Goal: Information Seeking & Learning: Find contact information

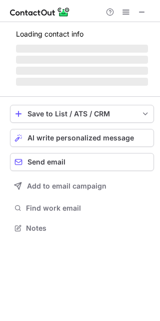
scroll to position [250, 160]
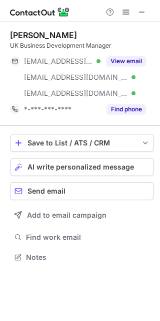
click at [91, 64] on div "***@aol.co.uk Verified" at bounding box center [62, 61] width 77 height 9
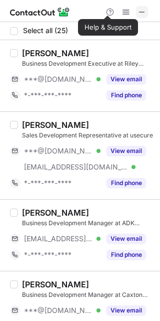
click at [148, 8] on button at bounding box center [142, 12] width 12 height 12
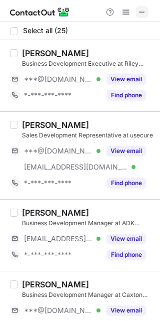
click at [143, 11] on span at bounding box center [142, 12] width 8 height 8
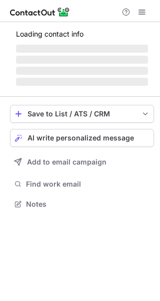
scroll to position [203, 160]
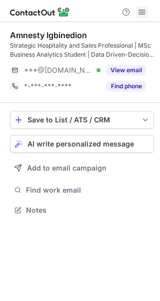
click at [140, 16] on span at bounding box center [142, 12] width 8 height 8
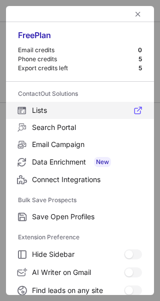
scroll to position [116, 0]
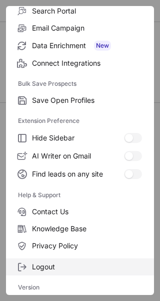
click at [63, 266] on span "Logout" at bounding box center [87, 266] width 110 height 9
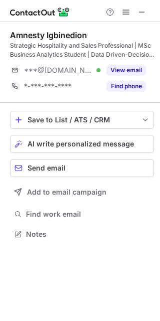
scroll to position [227, 160]
click at [74, 74] on span "***@yahoo.co.uk" at bounding box center [58, 70] width 69 height 9
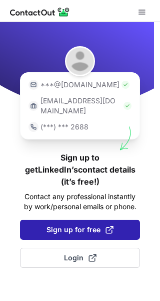
click at [67, 225] on span "Sign up for free" at bounding box center [80, 230] width 67 height 10
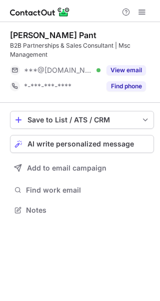
scroll to position [203, 160]
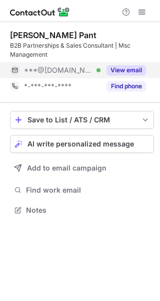
click at [93, 68] on div "***@gmail.com Verified" at bounding box center [62, 70] width 77 height 9
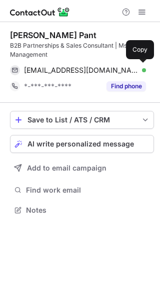
click at [93, 68] on span "vidhipant03@gmail.com" at bounding box center [81, 70] width 115 height 9
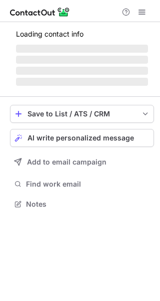
scroll to position [210, 160]
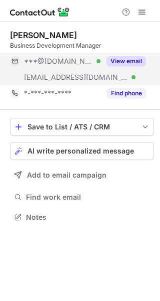
click at [86, 64] on div "***@[DOMAIN_NAME] Verified" at bounding box center [62, 61] width 77 height 9
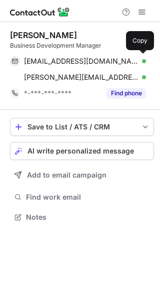
click at [86, 64] on span "[EMAIL_ADDRESS][DOMAIN_NAME]" at bounding box center [81, 61] width 115 height 9
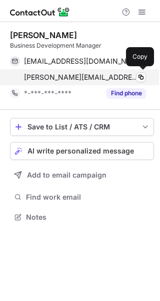
click at [39, 77] on span "[PERSON_NAME][EMAIL_ADDRESS][PERSON_NAME][DOMAIN_NAME]" at bounding box center [81, 77] width 115 height 9
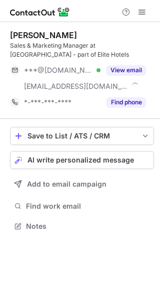
scroll to position [219, 160]
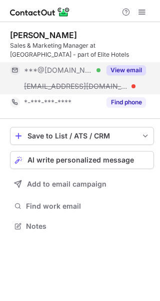
click at [72, 81] on div "***@tylneyhall.co.uk" at bounding box center [55, 86] width 91 height 16
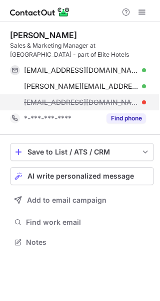
click at [65, 101] on span "mkeen@tylneyhall.co.uk" at bounding box center [81, 102] width 115 height 9
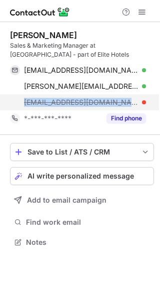
click at [65, 101] on span "mkeen@tylneyhall.co.uk" at bounding box center [81, 102] width 115 height 9
copy span "mkeen@tylneyhall.co.uk"
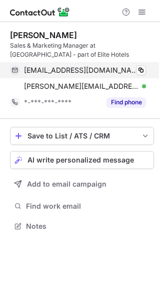
scroll to position [219, 160]
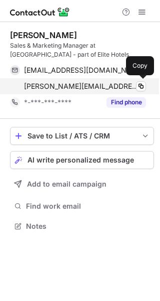
click at [38, 86] on span "molly.keen@lghhm.com" at bounding box center [81, 86] width 115 height 9
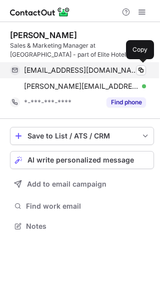
click at [54, 72] on span "molrow@hotmail.co.uk" at bounding box center [81, 70] width 115 height 9
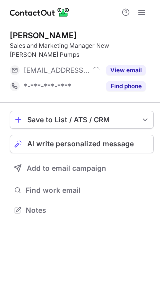
scroll to position [5, 5]
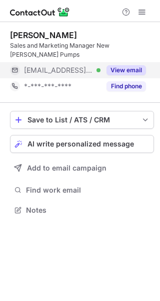
click at [97, 66] on div "***@nhpumps.com Verified" at bounding box center [62, 70] width 77 height 9
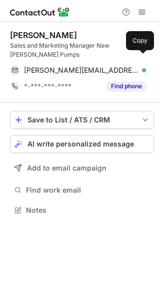
click at [97, 66] on span "matt.watson@nhpumps.com" at bounding box center [81, 70] width 115 height 9
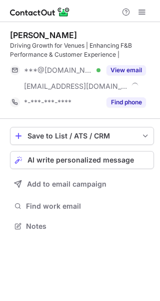
scroll to position [219, 160]
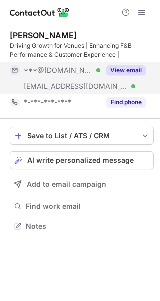
click at [72, 81] on div "[EMAIL_ADDRESS][DOMAIN_NAME] Verified" at bounding box center [55, 86] width 91 height 16
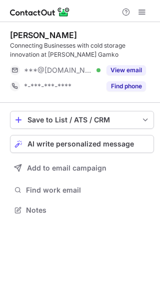
scroll to position [203, 160]
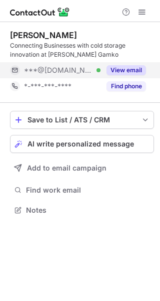
click at [96, 71] on div "***@[DOMAIN_NAME] Verified" at bounding box center [62, 70] width 77 height 9
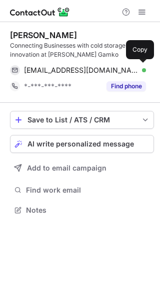
click at [96, 71] on span "[EMAIL_ADDRESS][DOMAIN_NAME]" at bounding box center [81, 70] width 115 height 9
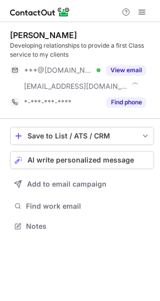
scroll to position [219, 160]
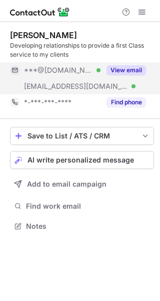
click at [69, 79] on div "***@aplant.com Verified" at bounding box center [55, 86] width 91 height 16
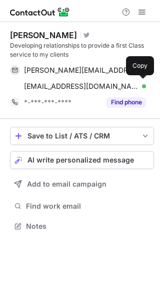
click at [68, 84] on span "jimrotchell@aplant.com" at bounding box center [81, 86] width 115 height 9
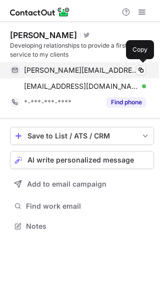
click at [51, 73] on span "jim.rotchell@icloud.com" at bounding box center [81, 70] width 115 height 9
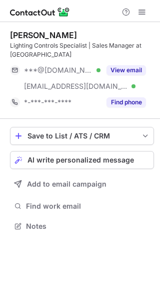
scroll to position [219, 160]
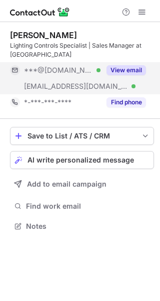
click at [91, 84] on span "[EMAIL_ADDRESS][DOMAIN_NAME]" at bounding box center [76, 86] width 104 height 9
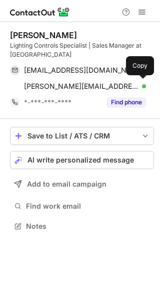
click at [91, 84] on span "[PERSON_NAME][EMAIL_ADDRESS][PERSON_NAME][DOMAIN_NAME]" at bounding box center [81, 86] width 115 height 9
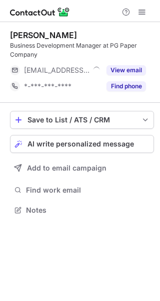
scroll to position [203, 160]
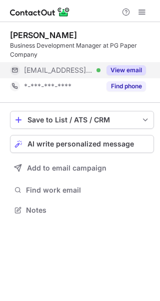
click at [86, 68] on div "[EMAIL_ADDRESS][DOMAIN_NAME] Verified" at bounding box center [62, 70] width 77 height 9
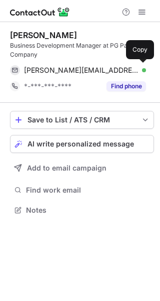
click at [86, 68] on span "[PERSON_NAME][EMAIL_ADDRESS][PERSON_NAME][DOMAIN_NAME]" at bounding box center [81, 70] width 115 height 9
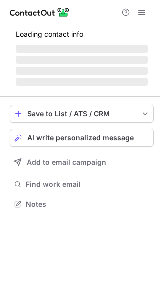
scroll to position [203, 160]
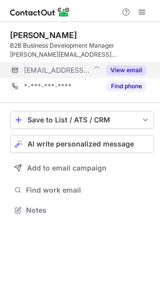
click at [92, 71] on div "[EMAIL_ADDRESS][DOMAIN_NAME]" at bounding box center [62, 70] width 77 height 9
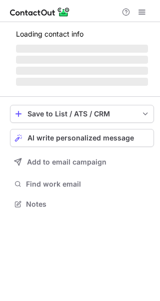
scroll to position [203, 160]
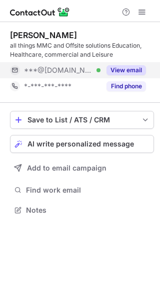
click at [82, 71] on div "***@live.co.uk Verified" at bounding box center [62, 70] width 77 height 9
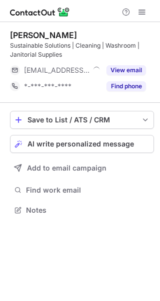
scroll to position [203, 160]
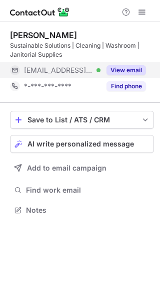
click at [101, 68] on div "View email" at bounding box center [124, 70] width 46 height 16
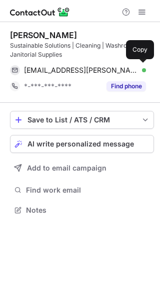
click at [101, 68] on span "[EMAIL_ADDRESS][PERSON_NAME][DOMAIN_NAME]" at bounding box center [81, 70] width 115 height 9
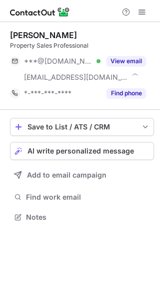
scroll to position [210, 160]
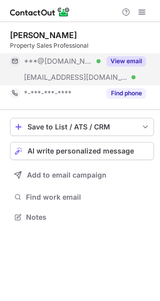
click at [66, 80] on span "[EMAIL_ADDRESS][DOMAIN_NAME]" at bounding box center [76, 77] width 104 height 9
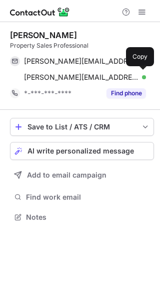
click at [66, 80] on span "[PERSON_NAME][EMAIL_ADDRESS][DOMAIN_NAME]" at bounding box center [81, 77] width 115 height 9
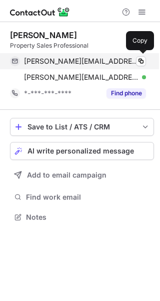
click at [58, 68] on div "[PERSON_NAME][EMAIL_ADDRESS][DOMAIN_NAME] Verified Copy" at bounding box center [78, 61] width 136 height 16
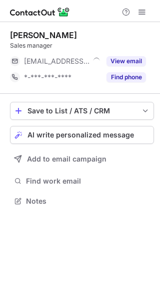
scroll to position [5, 5]
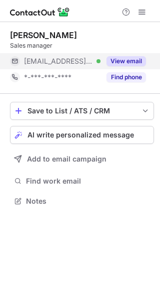
click at [82, 62] on span "[EMAIL_ADDRESS][DOMAIN_NAME]" at bounding box center [58, 61] width 69 height 9
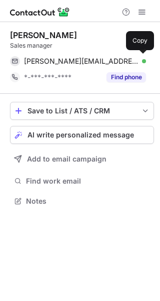
click at [82, 62] on span "[PERSON_NAME][EMAIL_ADDRESS][DOMAIN_NAME]" at bounding box center [81, 61] width 115 height 9
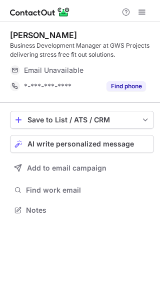
scroll to position [203, 160]
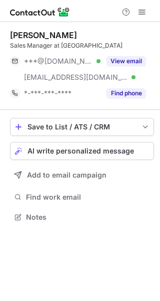
scroll to position [210, 160]
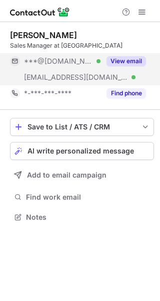
click at [59, 79] on span "***@barnardmarcus.co.uk" at bounding box center [76, 77] width 104 height 9
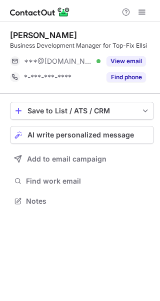
scroll to position [5, 5]
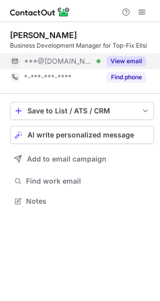
click at [75, 61] on span "***@gmail.com" at bounding box center [58, 61] width 69 height 9
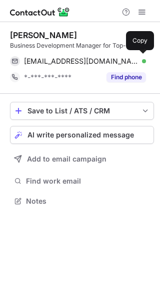
click at [75, 61] on span "regwill72@gmail.com" at bounding box center [81, 61] width 115 height 9
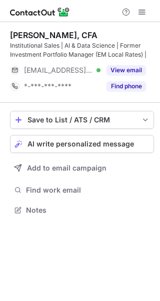
scroll to position [203, 160]
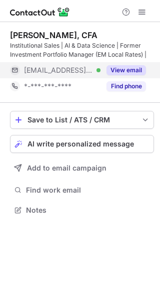
click at [110, 68] on button "View email" at bounding box center [127, 70] width 40 height 10
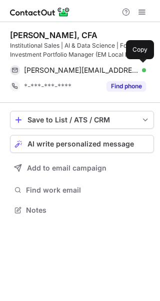
click at [110, 68] on div "[PERSON_NAME][EMAIL_ADDRESS][DOMAIN_NAME] Verified" at bounding box center [85, 70] width 122 height 9
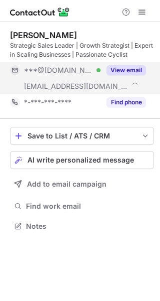
scroll to position [219, 160]
click at [80, 81] on div "***@projective.io Verified" at bounding box center [55, 86] width 91 height 16
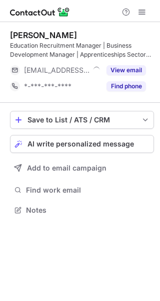
scroll to position [203, 160]
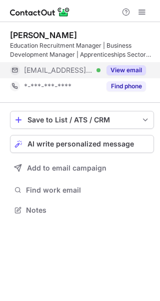
click at [71, 66] on span "[EMAIL_ADDRESS][DOMAIN_NAME][PERSON_NAME]" at bounding box center [58, 70] width 69 height 9
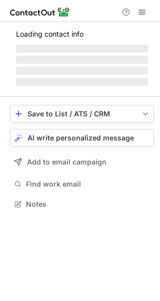
scroll to position [203, 160]
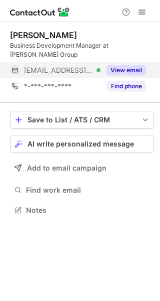
click at [67, 66] on span "[EMAIL_ADDRESS][DOMAIN_NAME]" at bounding box center [58, 70] width 69 height 9
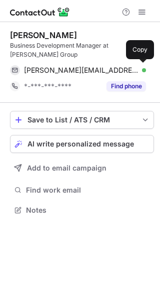
click at [67, 66] on span "[PERSON_NAME][EMAIL_ADDRESS][PERSON_NAME][DOMAIN_NAME]" at bounding box center [81, 70] width 115 height 9
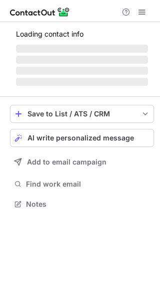
scroll to position [5, 5]
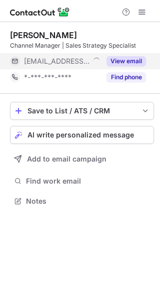
click at [67, 60] on span "***@rocol.com" at bounding box center [57, 61] width 66 height 9
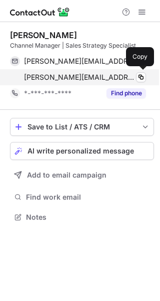
click at [64, 73] on span "paul.pugh@rocol.com" at bounding box center [79, 77] width 111 height 9
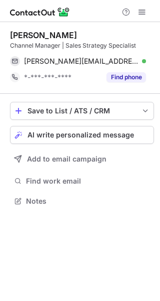
scroll to position [194, 160]
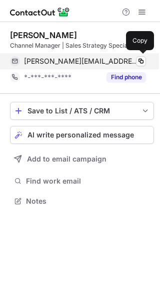
click at [70, 62] on span "paul.pugh1@tesco.net" at bounding box center [81, 61] width 115 height 9
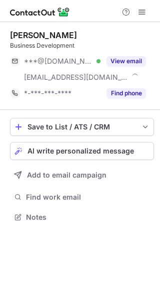
scroll to position [210, 160]
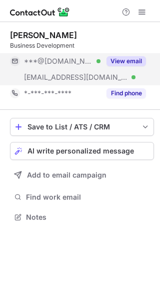
click at [54, 77] on span "[EMAIL_ADDRESS][DOMAIN_NAME]" at bounding box center [76, 77] width 104 height 9
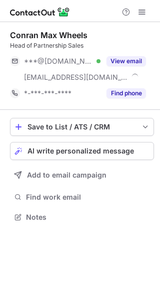
scroll to position [210, 160]
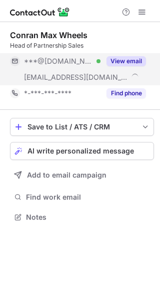
click at [61, 77] on span "[EMAIL_ADDRESS][DOMAIN_NAME]" at bounding box center [76, 77] width 104 height 9
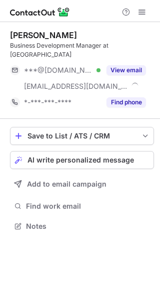
scroll to position [210, 160]
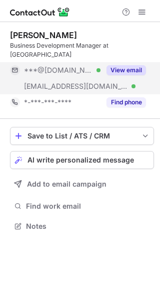
click at [64, 68] on div "***@gmail.com Verified" at bounding box center [55, 70] width 91 height 16
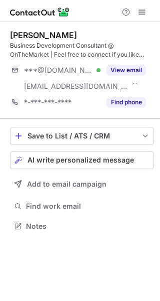
scroll to position [219, 160]
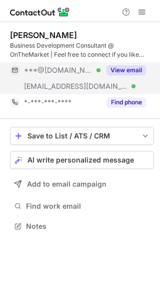
click at [72, 85] on span "[EMAIL_ADDRESS][DOMAIN_NAME]" at bounding box center [76, 86] width 104 height 9
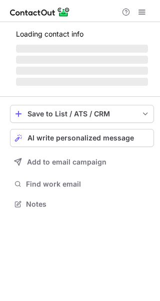
scroll to position [219, 160]
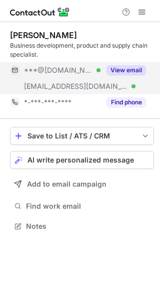
click at [84, 81] on div "[EMAIL_ADDRESS][DOMAIN_NAME] Verified" at bounding box center [55, 86] width 91 height 16
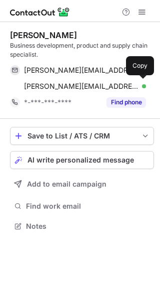
click at [84, 81] on div "[PERSON_NAME][EMAIL_ADDRESS][PERSON_NAME][DOMAIN_NAME] Verified Copy" at bounding box center [78, 86] width 136 height 16
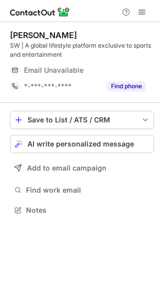
scroll to position [203, 160]
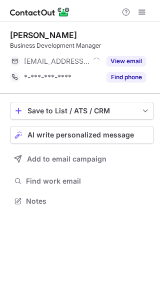
scroll to position [5, 5]
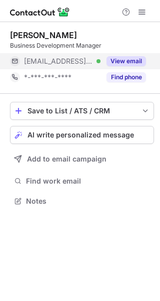
click at [70, 58] on span "[EMAIL_ADDRESS][PERSON_NAME][DOMAIN_NAME]" at bounding box center [58, 61] width 69 height 9
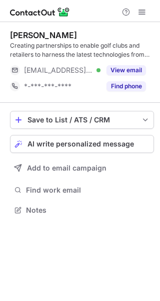
scroll to position [203, 160]
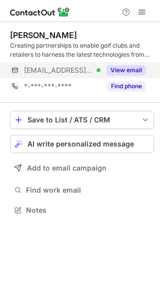
click at [84, 64] on div "[EMAIL_ADDRESS][DOMAIN_NAME] Verified" at bounding box center [55, 70] width 91 height 16
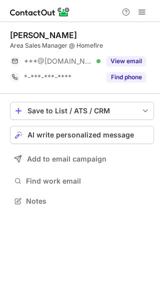
scroll to position [5, 5]
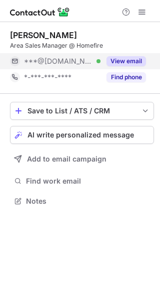
click at [80, 66] on div "***@[DOMAIN_NAME] Verified" at bounding box center [55, 61] width 91 height 16
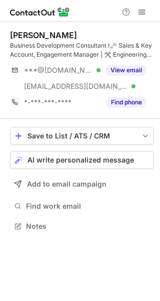
scroll to position [219, 160]
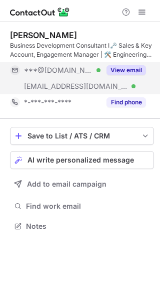
click at [97, 81] on div "[EMAIL_ADDRESS][DOMAIN_NAME] Verified" at bounding box center [55, 86] width 91 height 16
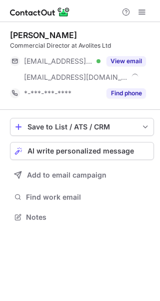
scroll to position [210, 160]
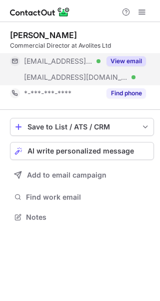
click at [87, 71] on div "***@avolites.com Verified" at bounding box center [55, 77] width 91 height 16
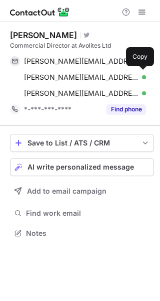
click at [87, 71] on div "ashley@arcav.co.uk Verified Copy" at bounding box center [78, 77] width 136 height 16
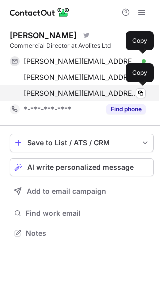
click at [50, 89] on span "ashley@avolites.com" at bounding box center [81, 93] width 115 height 9
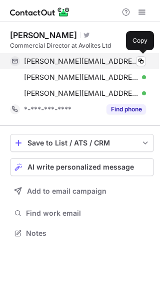
click at [65, 58] on span "a.raines@me.com" at bounding box center [81, 61] width 115 height 9
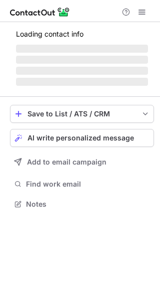
scroll to position [210, 160]
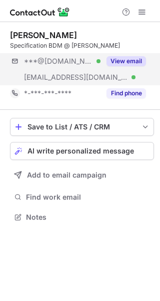
click at [109, 69] on div "***@gmail.com Verified ***@edmundbell.com Verified View email" at bounding box center [82, 69] width 144 height 32
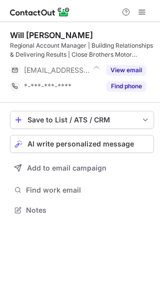
scroll to position [203, 160]
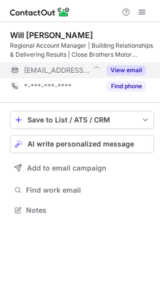
click at [80, 70] on span "[EMAIL_ADDRESS][DOMAIN_NAME]" at bounding box center [57, 70] width 66 height 9
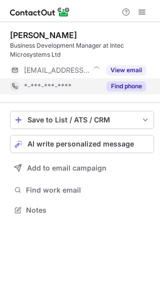
scroll to position [203, 160]
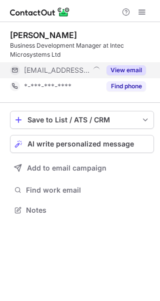
click at [78, 70] on span "***@intecmicros.co.uk" at bounding box center [57, 70] width 66 height 9
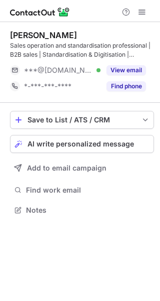
scroll to position [203, 160]
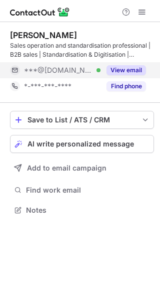
click at [86, 69] on div "***@[DOMAIN_NAME] Verified" at bounding box center [62, 70] width 77 height 9
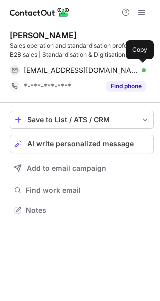
click at [86, 69] on span "jldon17@gmail.com" at bounding box center [81, 70] width 115 height 9
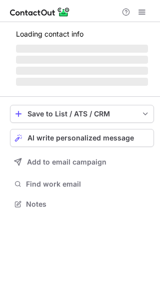
scroll to position [219, 160]
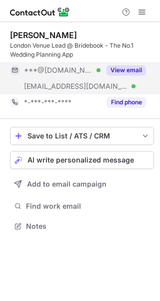
click at [68, 86] on span "***@bridebook.com" at bounding box center [76, 86] width 104 height 9
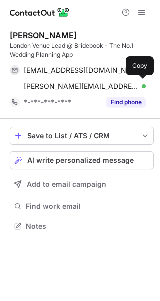
click at [68, 86] on span "jake.sweeney@bridebook.com" at bounding box center [81, 86] width 115 height 9
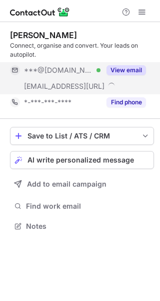
scroll to position [219, 160]
click at [85, 81] on div "[EMAIL_ADDRESS][URL] Verified" at bounding box center [55, 86] width 91 height 16
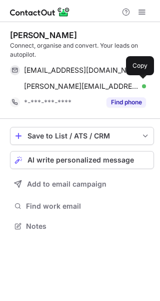
click at [85, 81] on div "[PERSON_NAME][EMAIL_ADDRESS] Verified Copy" at bounding box center [78, 86] width 136 height 16
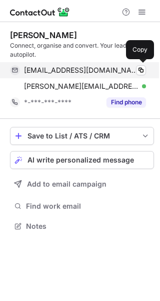
click at [65, 69] on span "[EMAIL_ADDRESS][DOMAIN_NAME]" at bounding box center [81, 70] width 115 height 9
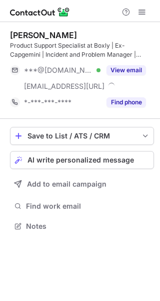
scroll to position [219, 160]
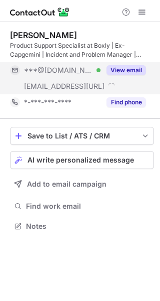
click at [108, 83] on span at bounding box center [112, 85] width 8 height 8
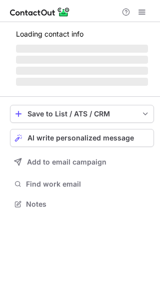
scroll to position [5, 5]
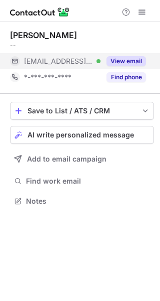
click at [80, 56] on div "[EMAIL_ADDRESS][DOMAIN_NAME] Verified" at bounding box center [55, 61] width 91 height 16
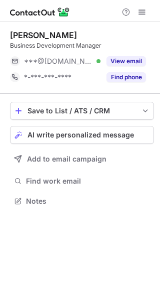
scroll to position [5, 5]
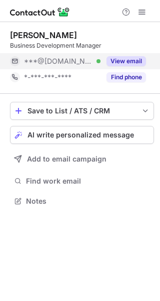
click at [72, 62] on span "***@hotmail.co.uk" at bounding box center [58, 61] width 69 height 9
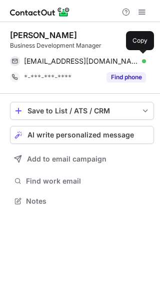
click at [72, 62] on span "chrispowell67@hotmail.co.uk" at bounding box center [81, 61] width 115 height 9
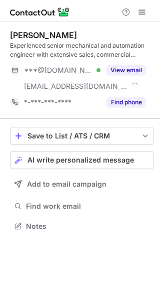
scroll to position [219, 160]
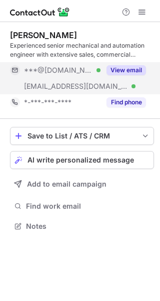
click at [41, 83] on span "[EMAIL_ADDRESS][DOMAIN_NAME]" at bounding box center [76, 86] width 104 height 9
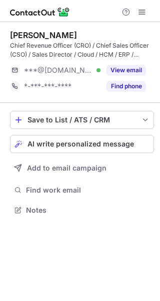
scroll to position [203, 160]
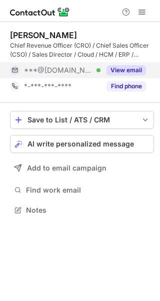
click at [95, 67] on div "***@gmail.com Verified" at bounding box center [62, 70] width 77 height 9
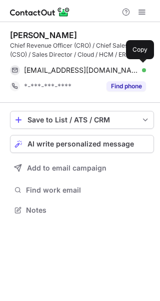
click at [95, 67] on span "amckenna79@gmail.com" at bounding box center [81, 70] width 115 height 9
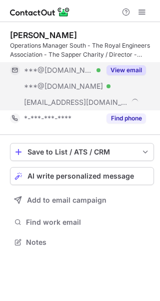
scroll to position [235, 160]
click at [73, 97] on div "***@reahq.org.uk" at bounding box center [55, 102] width 91 height 16
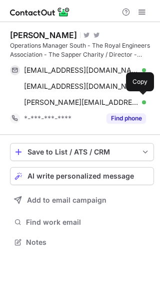
click at [73, 97] on div "aaron.hewit@reahq.org.uk Verified Copy" at bounding box center [78, 102] width 136 height 16
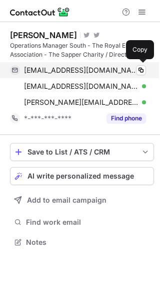
click at [63, 69] on span "aaronhewit@gmail.com" at bounding box center [81, 70] width 115 height 9
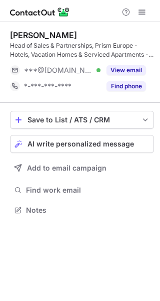
scroll to position [203, 160]
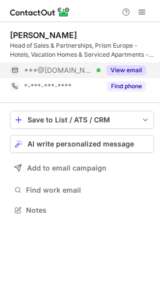
click at [121, 72] on button "View email" at bounding box center [127, 70] width 40 height 10
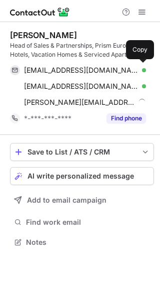
scroll to position [235, 160]
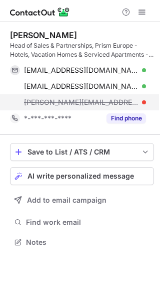
click at [105, 97] on div "siva.alagappan@oyo.studio" at bounding box center [78, 102] width 136 height 16
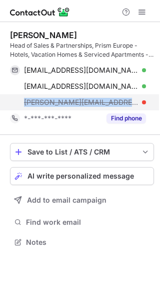
click at [105, 97] on div "siva.alagappan@oyo.studio" at bounding box center [78, 102] width 136 height 16
copy span "siva.alagappan@oyo.studio"
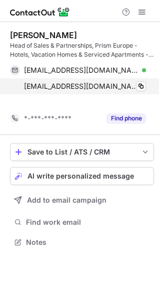
scroll to position [219, 160]
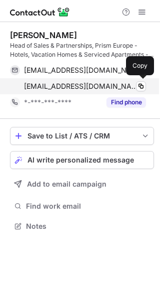
click at [58, 80] on div "tosivasmail@gmail.com Verified Copy" at bounding box center [78, 86] width 136 height 16
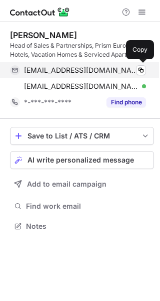
click at [83, 64] on div "sreenathsivas@gmail.com Verified Copy" at bounding box center [78, 70] width 136 height 16
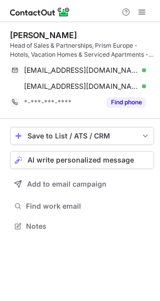
scroll to position [219, 160]
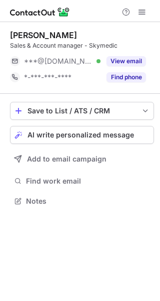
scroll to position [5, 5]
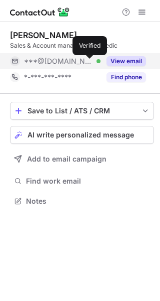
click at [97, 62] on div at bounding box center [99, 61] width 4 height 4
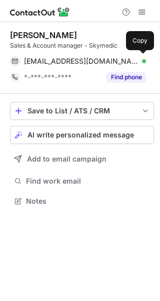
click at [90, 62] on span "[EMAIL_ADDRESS][DOMAIN_NAME]" at bounding box center [81, 61] width 115 height 9
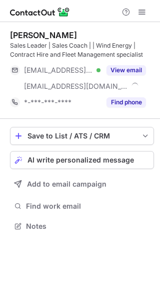
scroll to position [219, 160]
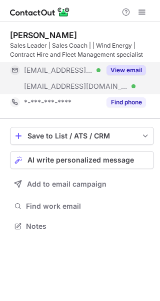
click at [80, 81] on div "[EMAIL_ADDRESS][DOMAIN_NAME] Verified" at bounding box center [55, 86] width 91 height 16
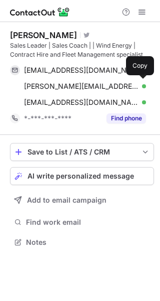
scroll to position [235, 160]
click at [80, 81] on div "[PERSON_NAME][EMAIL_ADDRESS][PERSON_NAME][DOMAIN_NAME] Verified Copy" at bounding box center [78, 86] width 136 height 16
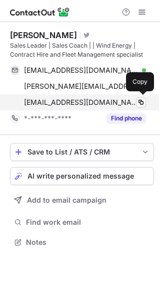
click at [48, 106] on span "[EMAIL_ADDRESS][DOMAIN_NAME]" at bounding box center [81, 102] width 115 height 9
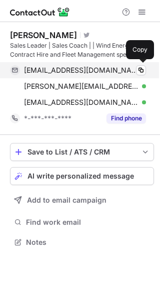
click at [126, 74] on span "[EMAIL_ADDRESS][DOMAIN_NAME]" at bounding box center [81, 70] width 115 height 9
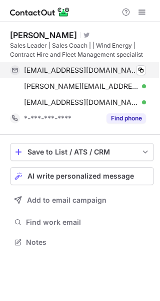
click at [112, 69] on span "[EMAIL_ADDRESS][DOMAIN_NAME]" at bounding box center [81, 70] width 115 height 9
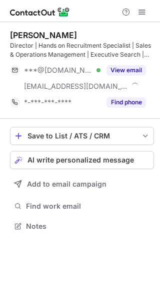
scroll to position [219, 160]
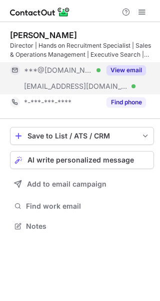
click at [82, 86] on span "***@realrecruitment.io" at bounding box center [76, 86] width 104 height 9
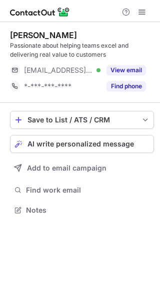
scroll to position [203, 160]
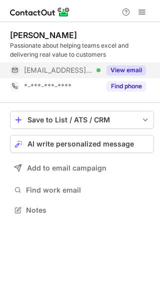
click at [96, 68] on div "[EMAIL_ADDRESS][DOMAIN_NAME] Verified" at bounding box center [62, 70] width 77 height 9
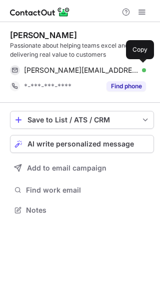
click at [96, 68] on div "[PERSON_NAME][EMAIL_ADDRESS][DOMAIN_NAME] Verified" at bounding box center [85, 70] width 122 height 9
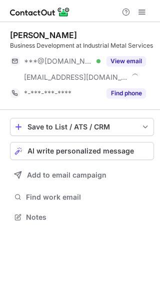
scroll to position [210, 160]
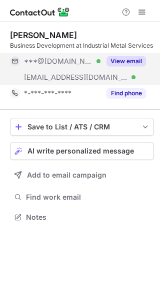
click at [82, 72] on div "***@industrialmetal.co.uk Verified" at bounding box center [55, 77] width 91 height 16
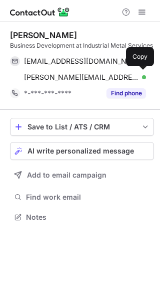
click at [82, 72] on div "ryan.edwards@industrialmetal.co.uk Verified Copy" at bounding box center [78, 77] width 136 height 16
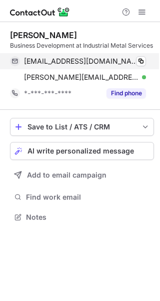
click at [83, 58] on span "ryan5387@hotmail.co.uk" at bounding box center [81, 61] width 115 height 9
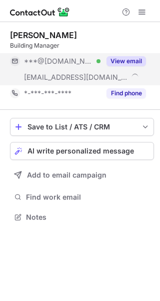
scroll to position [210, 160]
click at [67, 71] on div "***@langtreepp.co.uk Verified" at bounding box center [55, 77] width 91 height 16
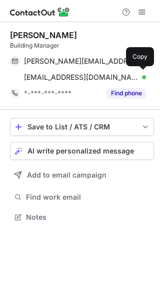
click at [67, 71] on div "mhelsby@langtreepp.co.uk Verified Copy" at bounding box center [78, 77] width 136 height 16
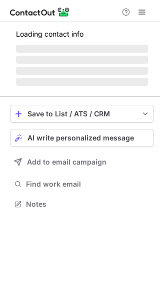
scroll to position [226, 160]
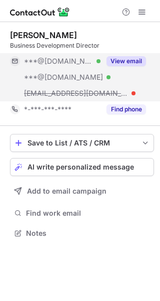
click at [71, 89] on span "[EMAIL_ADDRESS][DOMAIN_NAME]" at bounding box center [76, 93] width 104 height 9
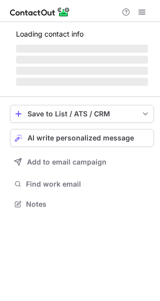
scroll to position [219, 160]
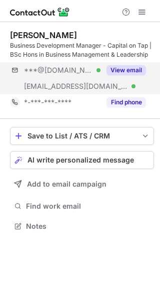
click at [101, 81] on div "***@[DOMAIN_NAME] Verified [EMAIL_ADDRESS][DOMAIN_NAME] Verified View email" at bounding box center [82, 78] width 144 height 32
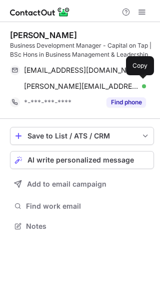
click at [101, 81] on div "lewis.lunn@capitalontap.com Verified Copy" at bounding box center [78, 86] width 136 height 16
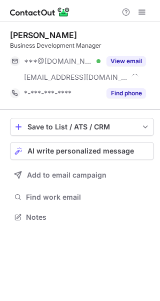
scroll to position [210, 160]
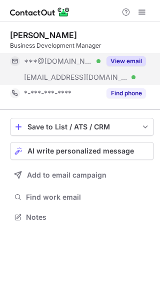
click at [89, 78] on span "***@storyevents.co.uk" at bounding box center [76, 77] width 104 height 9
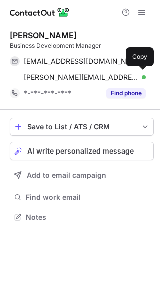
click at [89, 78] on span "sophie@storyevents.co.uk" at bounding box center [81, 77] width 115 height 9
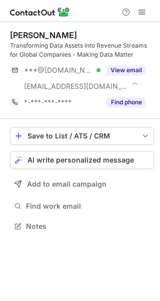
scroll to position [219, 160]
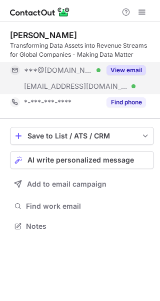
click at [82, 78] on div "***@keyrus.com Verified" at bounding box center [55, 86] width 91 height 16
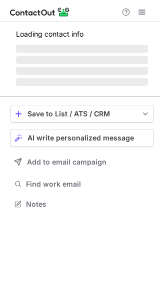
scroll to position [219, 160]
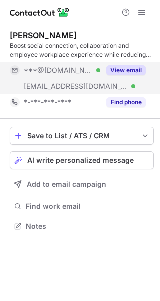
click at [68, 69] on span "***@[DOMAIN_NAME]" at bounding box center [58, 70] width 69 height 9
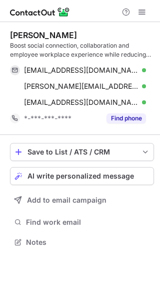
scroll to position [235, 160]
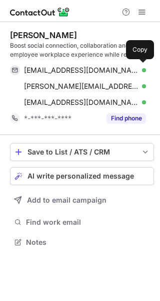
click at [68, 69] on span "[EMAIL_ADDRESS][DOMAIN_NAME]" at bounding box center [81, 70] width 115 height 9
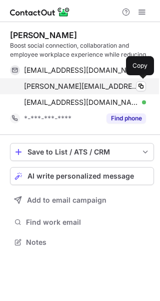
click at [120, 86] on span "[PERSON_NAME][EMAIL_ADDRESS][PERSON_NAME][DOMAIN_NAME]" at bounding box center [81, 86] width 115 height 9
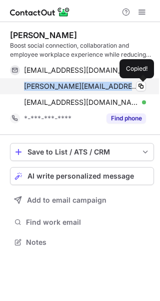
click at [120, 86] on span "[PERSON_NAME][EMAIL_ADDRESS][PERSON_NAME][DOMAIN_NAME]" at bounding box center [81, 86] width 115 height 9
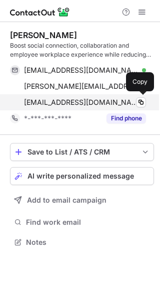
click at [85, 102] on span "[EMAIL_ADDRESS][DOMAIN_NAME]" at bounding box center [81, 102] width 115 height 9
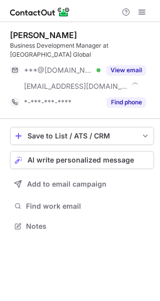
scroll to position [210, 160]
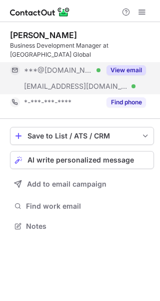
click at [71, 82] on span "***@evoraglobal.com" at bounding box center [76, 86] width 104 height 9
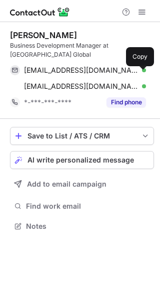
click at [71, 82] on span "tbentley@evoraglobal.com" at bounding box center [81, 86] width 115 height 9
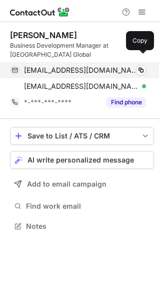
click at [100, 66] on span "thomasbentley97@yahoo.co.uk" at bounding box center [81, 70] width 115 height 9
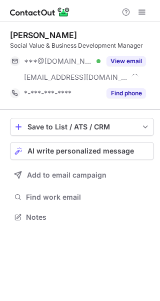
scroll to position [210, 160]
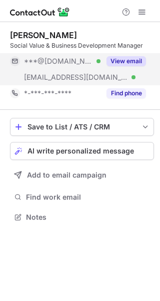
click at [93, 76] on span "***@gsicontractservices.co.uk" at bounding box center [76, 77] width 104 height 9
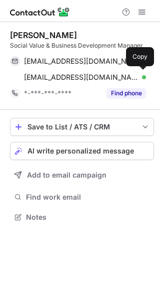
click at [93, 76] on span "rcoomes@gsicontractservices.co.uk" at bounding box center [81, 77] width 115 height 9
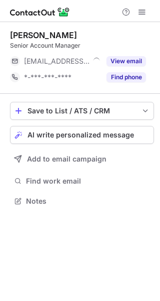
scroll to position [5, 5]
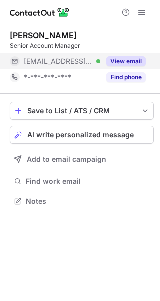
click at [88, 63] on span "[EMAIL_ADDRESS][DOMAIN_NAME]" at bounding box center [58, 61] width 69 height 9
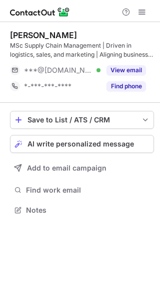
scroll to position [203, 160]
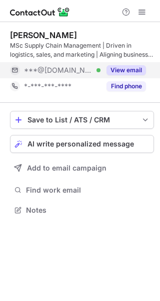
click at [86, 63] on div "***@[DOMAIN_NAME] Verified" at bounding box center [55, 70] width 91 height 16
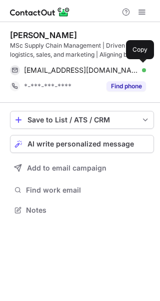
click at [86, 63] on div "[EMAIL_ADDRESS][DOMAIN_NAME] Verified Copy" at bounding box center [78, 70] width 136 height 16
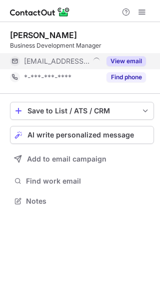
scroll to position [5, 5]
click at [74, 62] on span "[EMAIL_ADDRESS][DOMAIN_NAME]" at bounding box center [57, 61] width 66 height 9
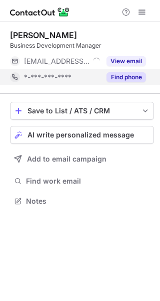
scroll to position [5, 5]
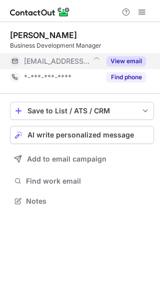
click at [96, 64] on span at bounding box center [97, 60] width 8 height 8
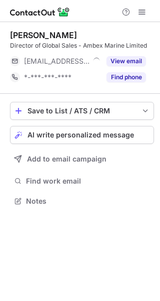
scroll to position [5, 5]
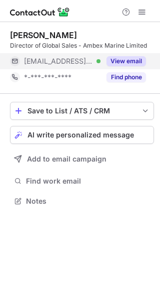
click at [103, 58] on div "View email" at bounding box center [124, 61] width 46 height 16
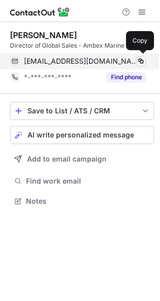
click at [103, 59] on span "[EMAIL_ADDRESS][DOMAIN_NAME]" at bounding box center [81, 61] width 115 height 9
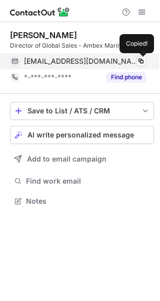
click at [103, 59] on span "[EMAIL_ADDRESS][DOMAIN_NAME]" at bounding box center [81, 61] width 115 height 9
